Goal: Task Accomplishment & Management: Manage account settings

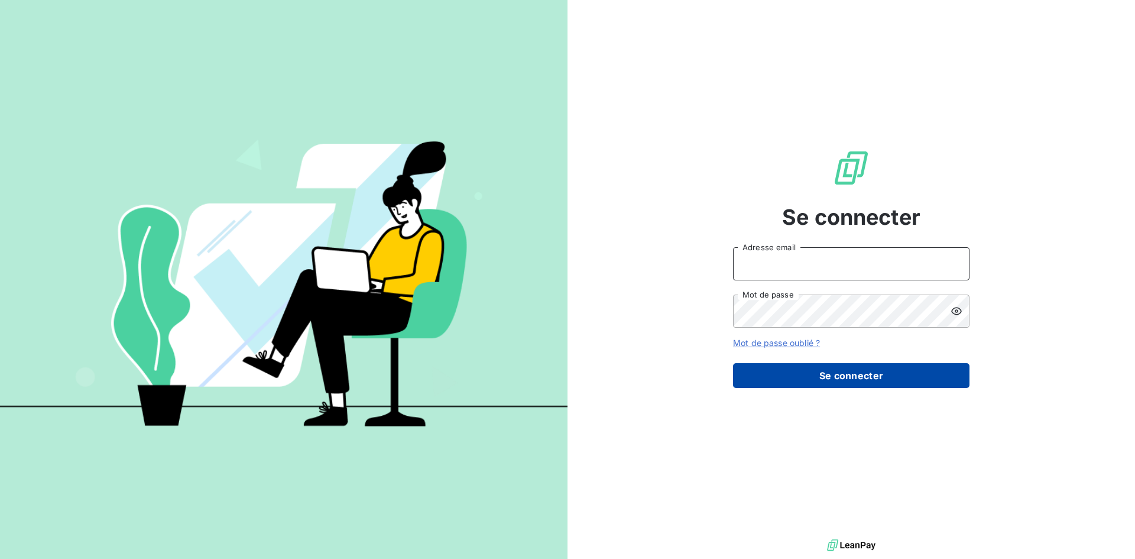
type input "[EMAIL_ADDRESS][DOMAIN_NAME]"
click at [811, 384] on button "Se connecter" at bounding box center [851, 375] width 237 height 25
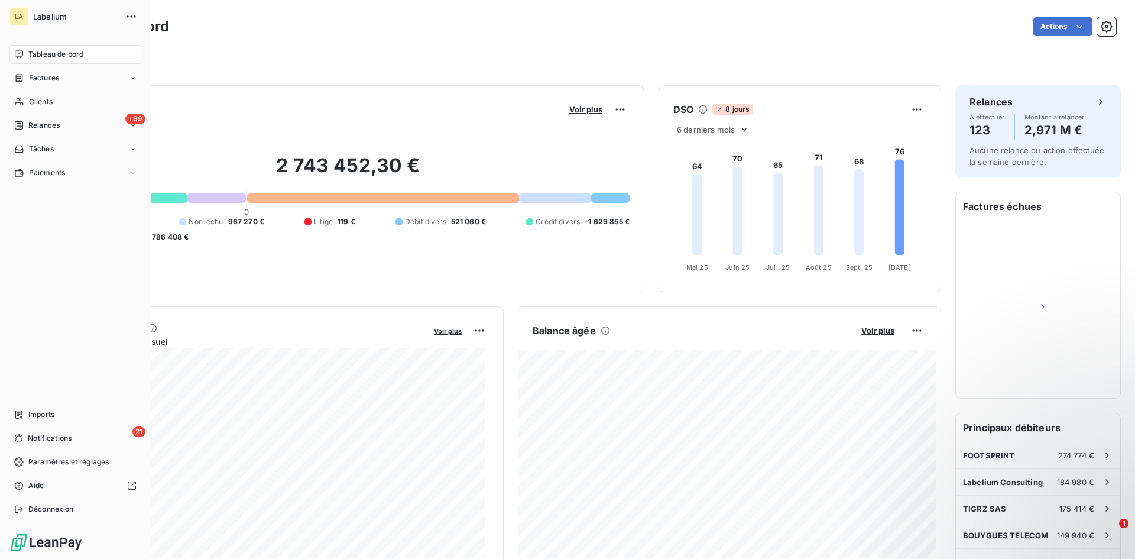
click at [20, 88] on nav "Tableau de bord Factures Clients +99 Relances Tâches Paiements" at bounding box center [75, 113] width 132 height 137
click at [31, 82] on span "Factures" at bounding box center [44, 78] width 30 height 11
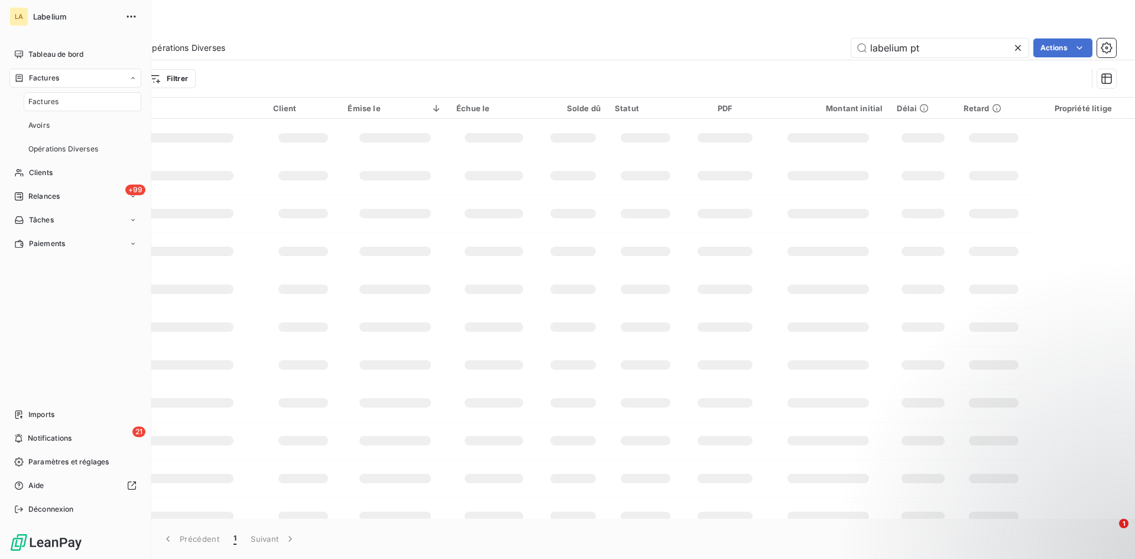
click at [47, 106] on span "Factures" at bounding box center [43, 101] width 30 height 11
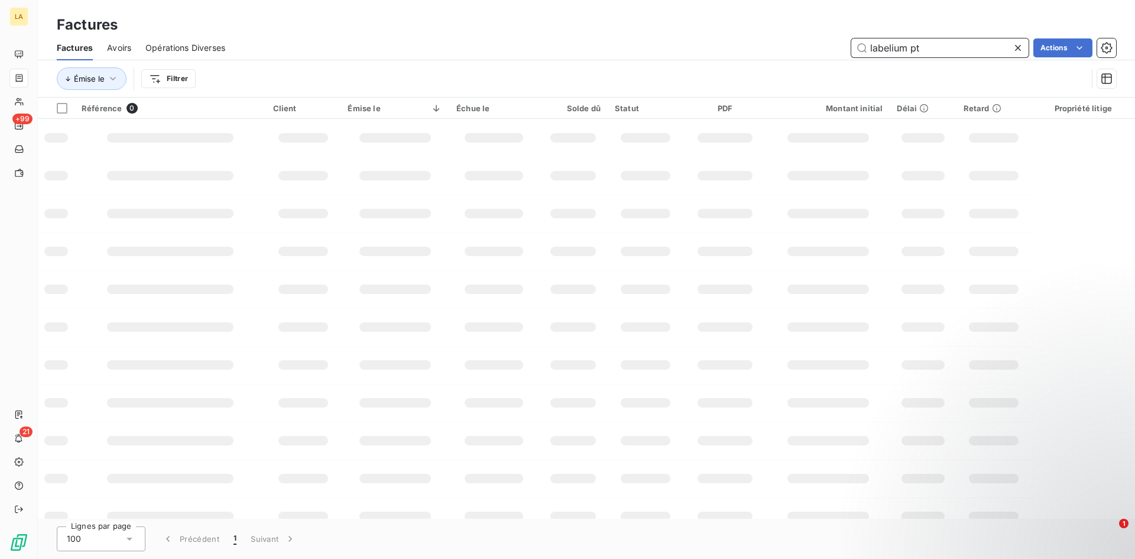
click at [923, 51] on input "labelium pt" at bounding box center [940, 47] width 177 height 19
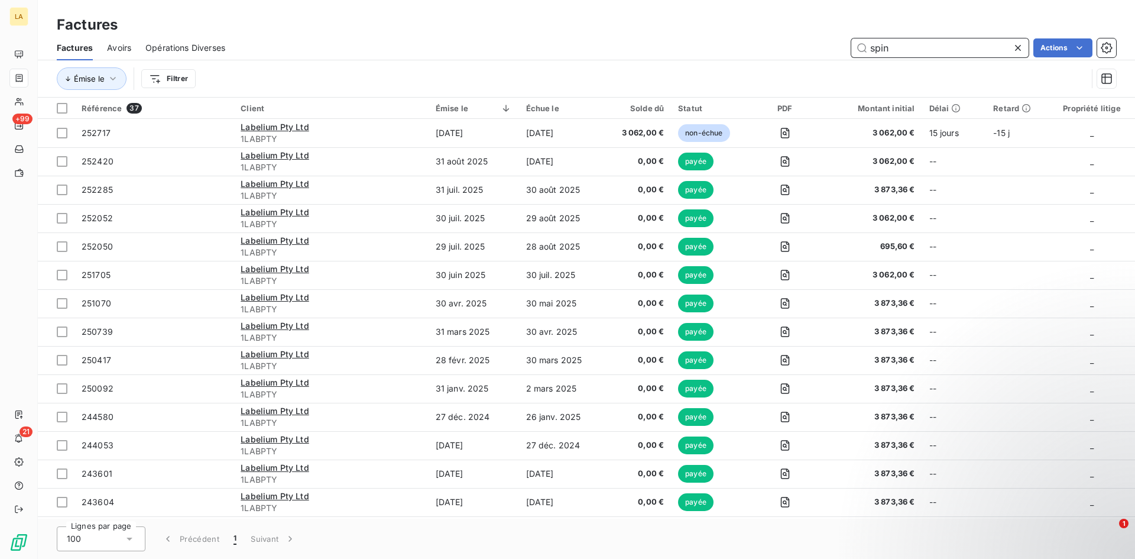
type input "spin"
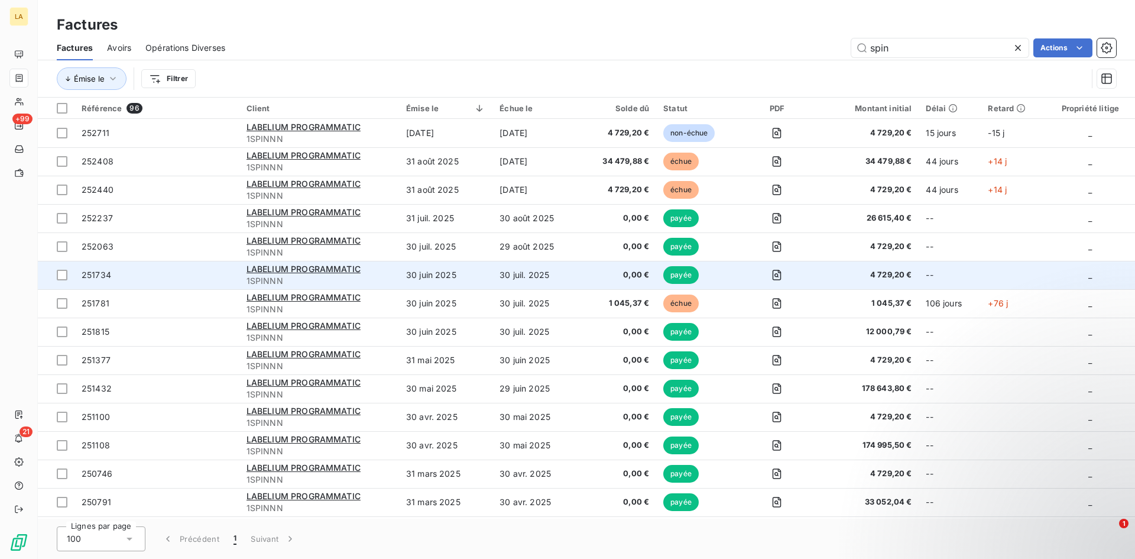
click at [187, 281] on td "251734" at bounding box center [157, 275] width 165 height 28
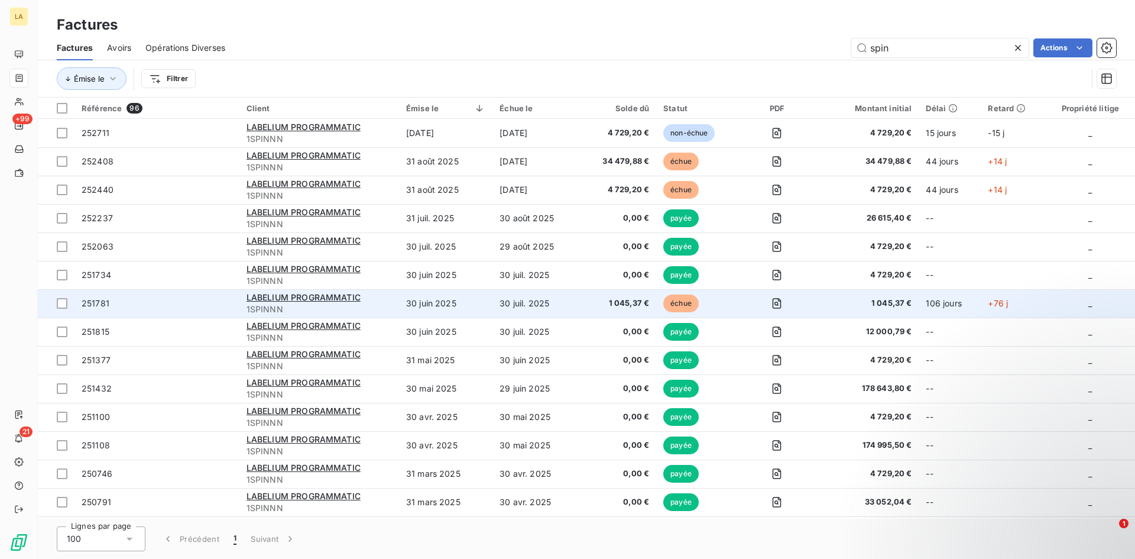
click at [189, 310] on td "251781" at bounding box center [157, 303] width 165 height 28
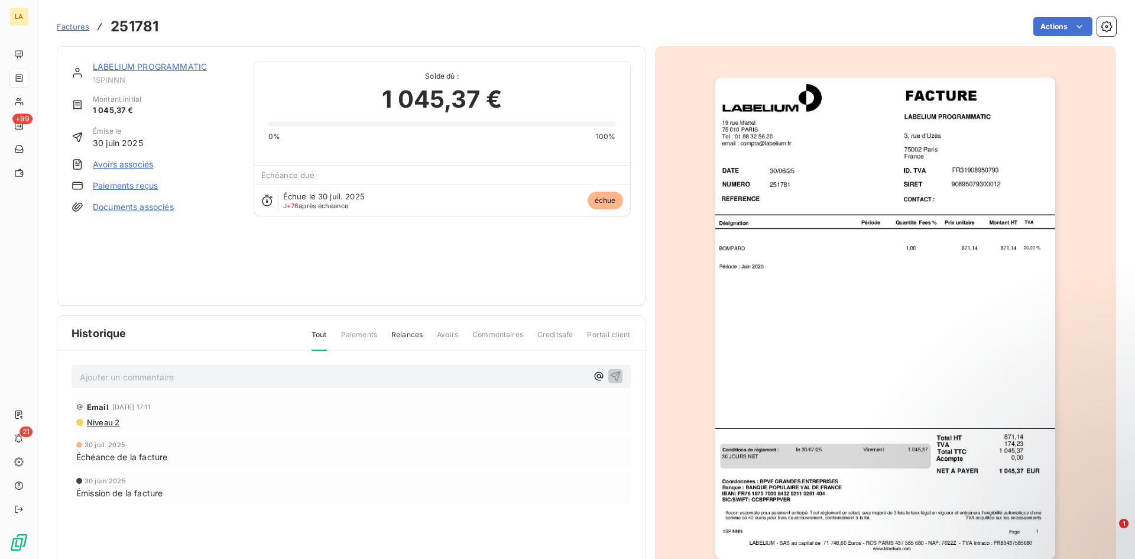
click at [807, 305] on img "button" at bounding box center [886, 317] width 340 height 481
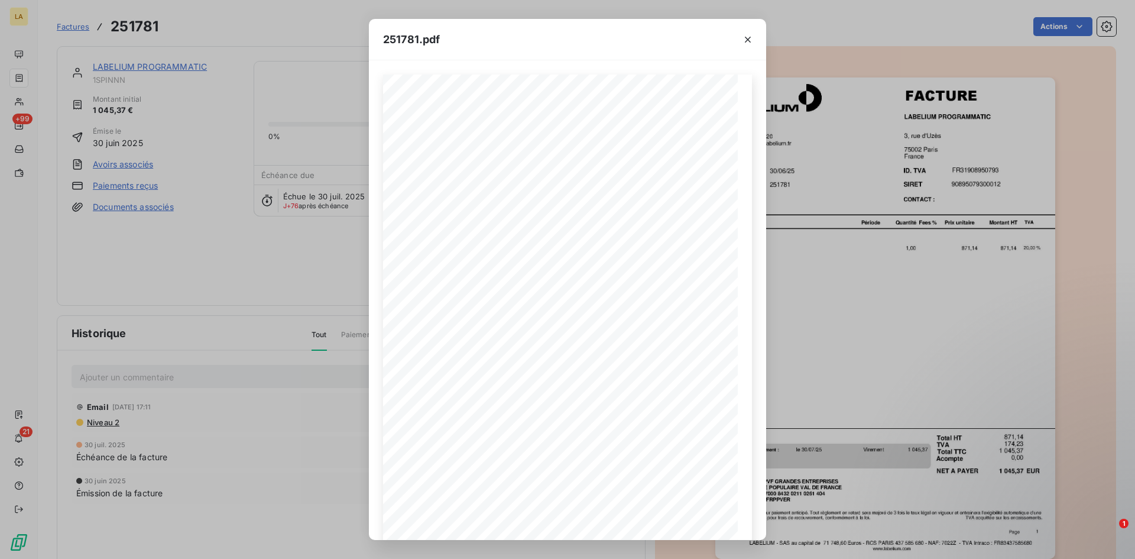
click at [908, 119] on div "251781.pdf NUMERO LABELIUM PROGRAMMATIC [STREET_ADDRESS] 251781 [DATE] DATE FAC…" at bounding box center [567, 279] width 1135 height 559
